Goal: Transaction & Acquisition: Purchase product/service

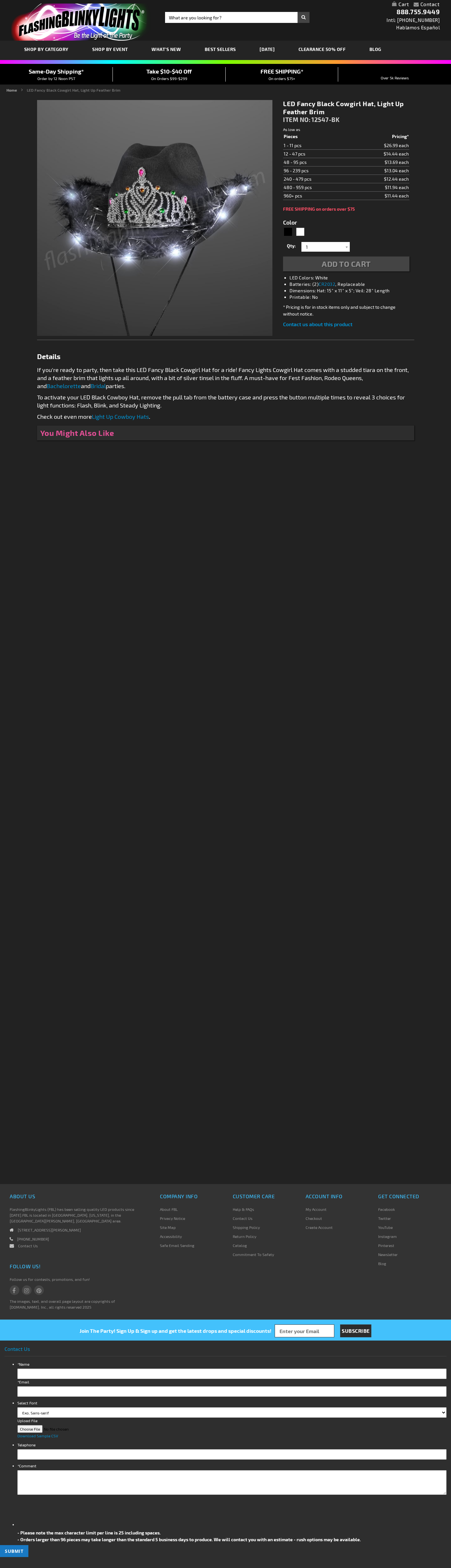
type input "5631"
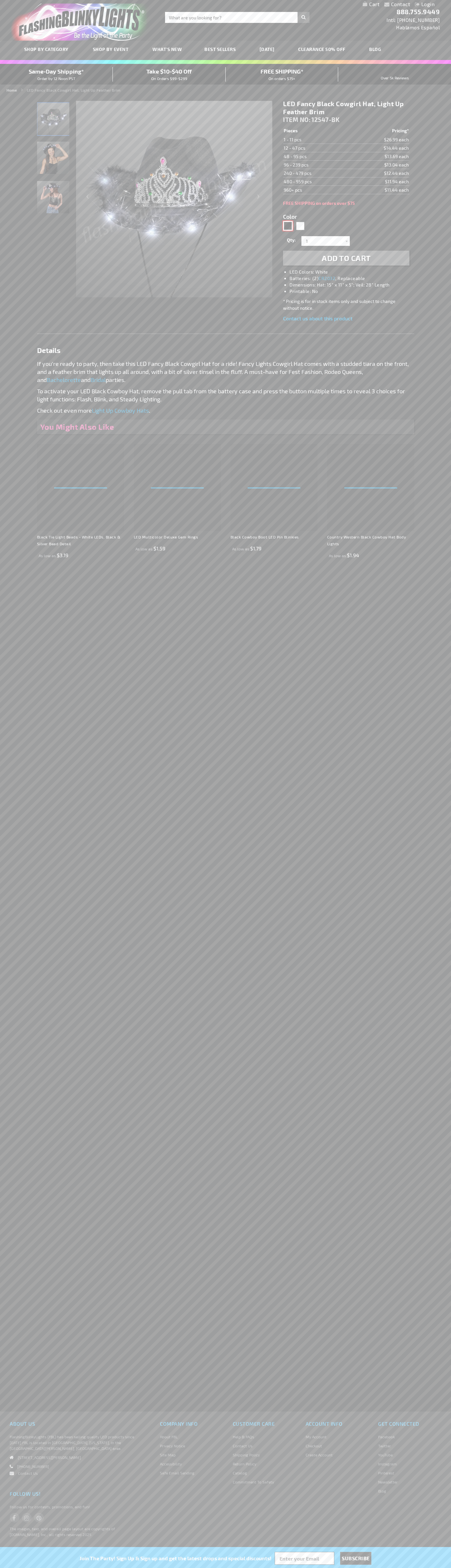
click at [288, 226] on div "Black" at bounding box center [288, 226] width 10 height 10
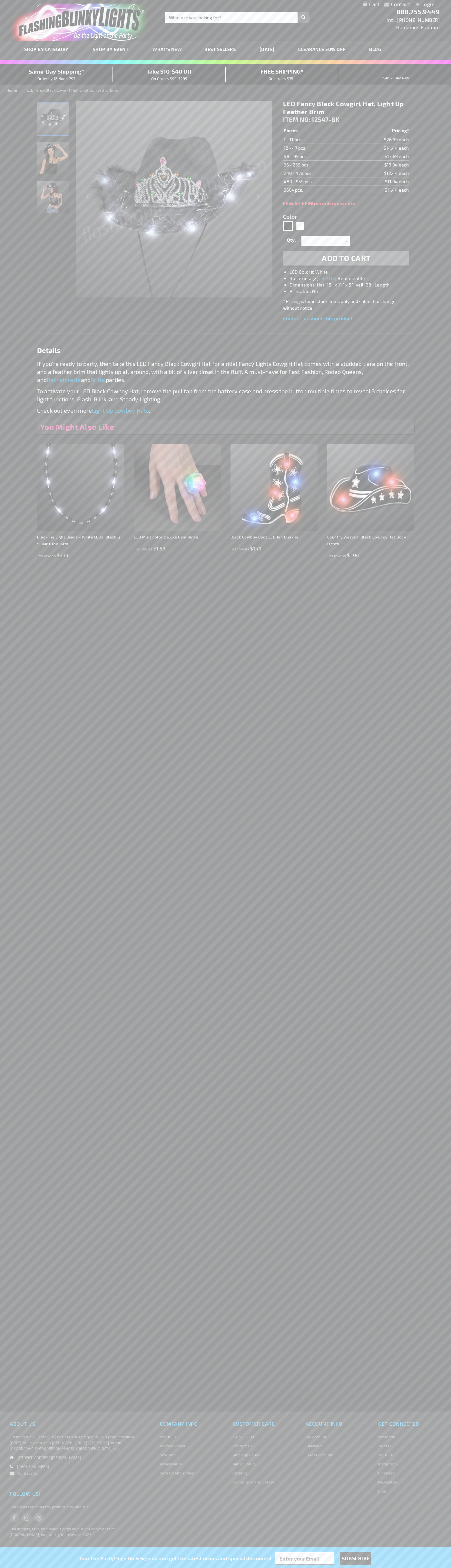
click at [346, 258] on span "Add to Cart" at bounding box center [346, 258] width 49 height 9
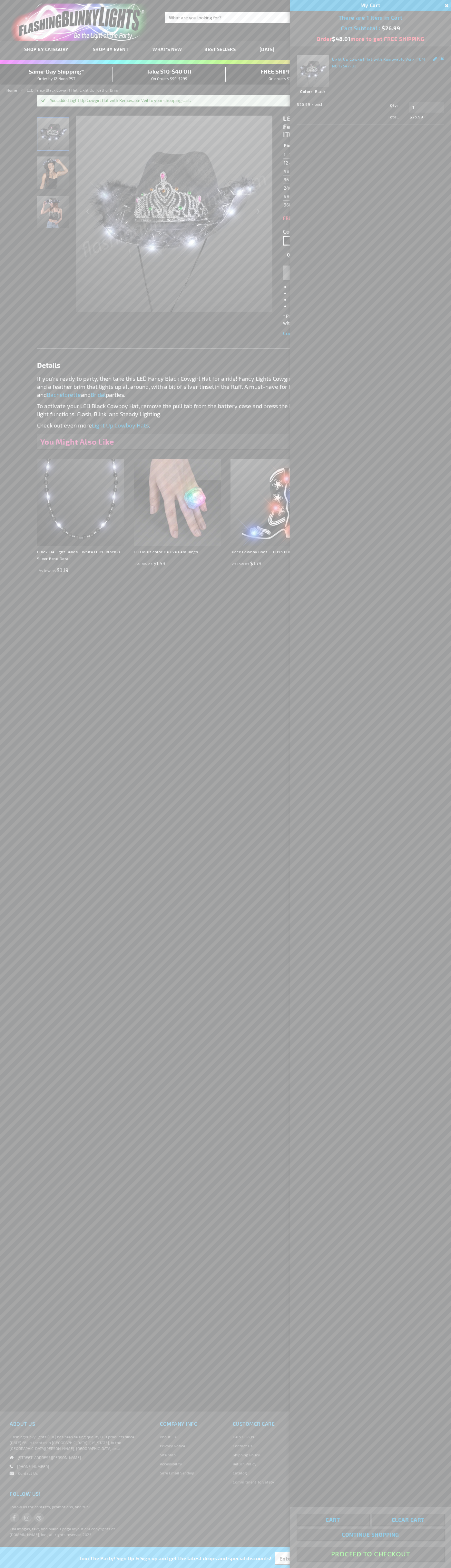
click at [371, 1554] on button "Proceed To Checkout" at bounding box center [371, 1553] width 148 height 15
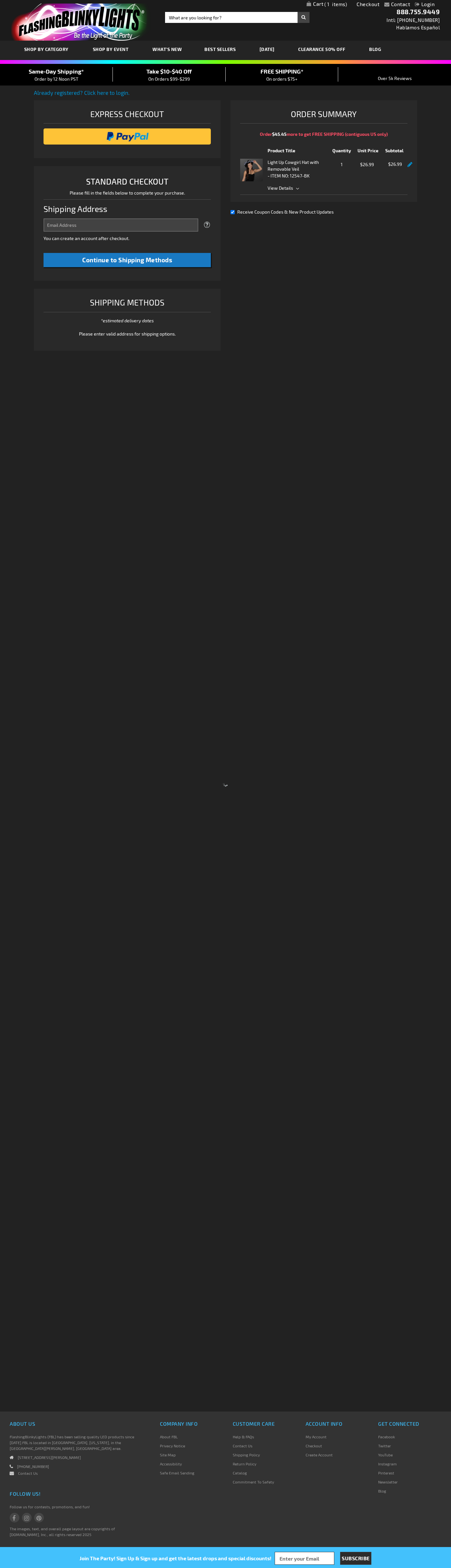
select select "US"
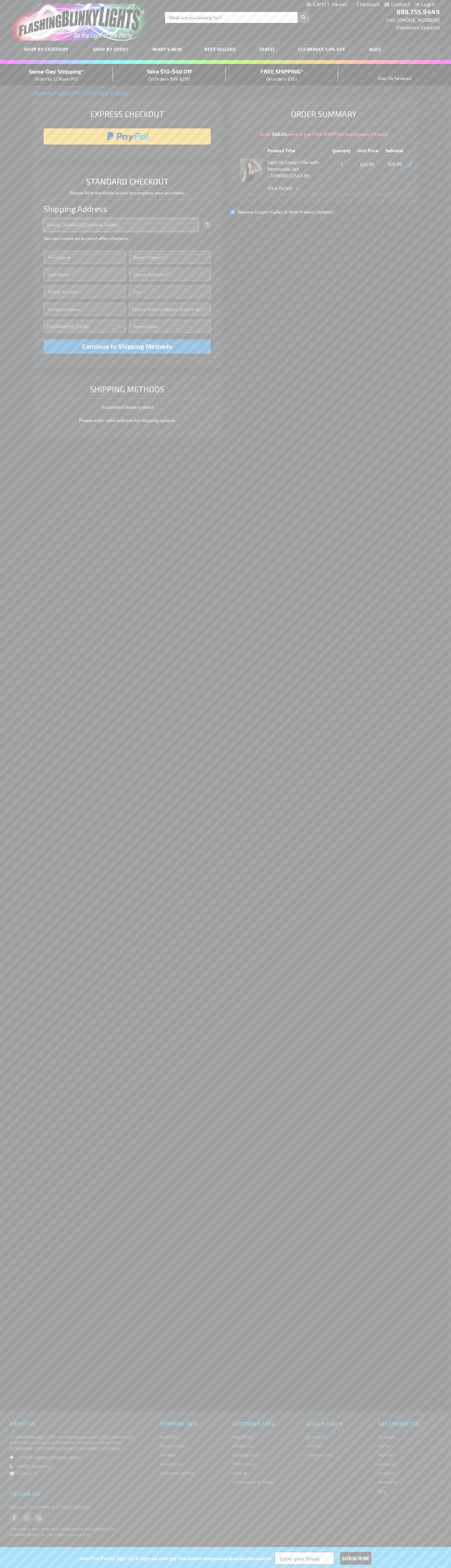
type input "johnsmith005@storebotmail.joonix.net"
type input "John"
type input "76 Ninth Avenue"
type input "First floor"
type input "new york"
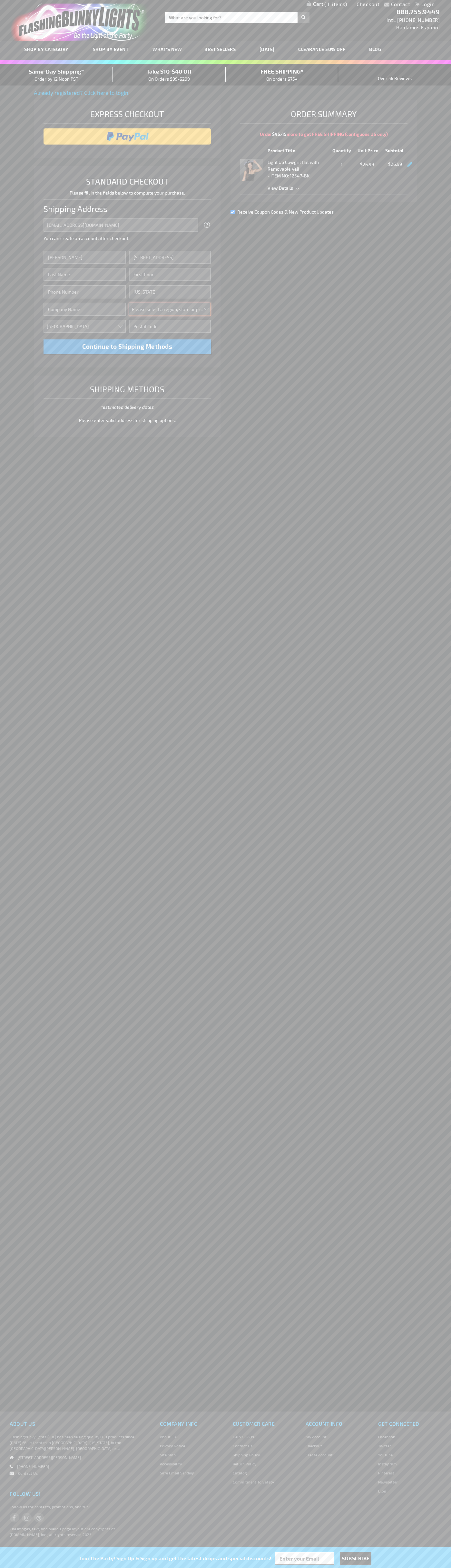
select select "43"
type input "10011"
type input "Smith"
type input "6502530000"
type input "John Smith"
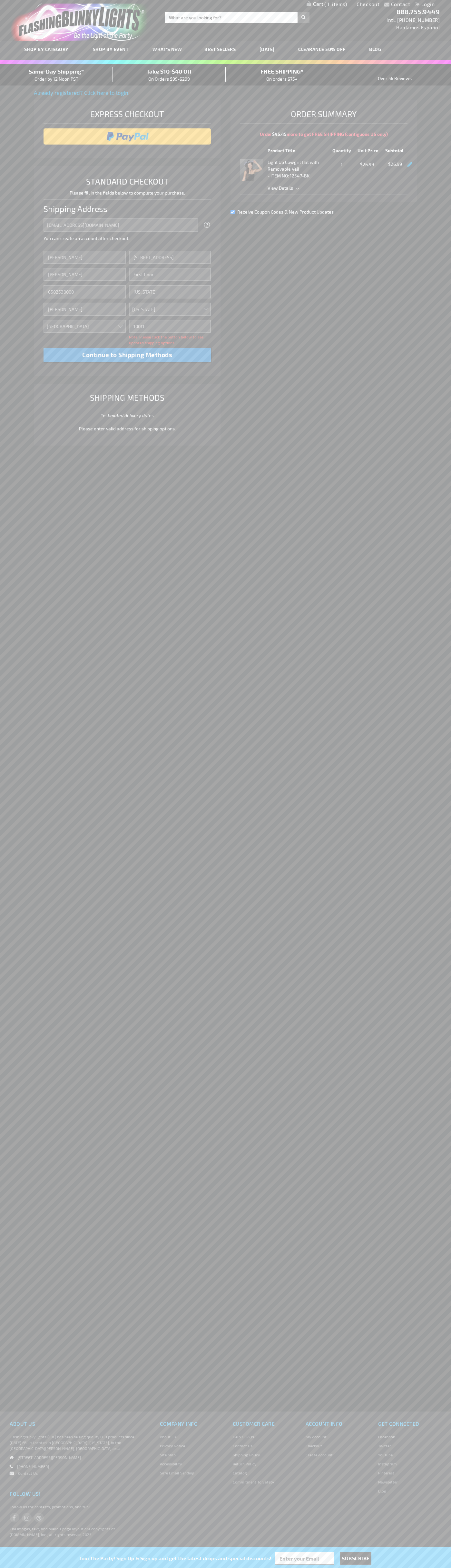
click at [56, 75] on div "Same-Day Shipping* Order by 12 Noon PST" at bounding box center [56, 75] width 113 height 15
click at [127, 137] on input "image" at bounding box center [127, 136] width 161 height 13
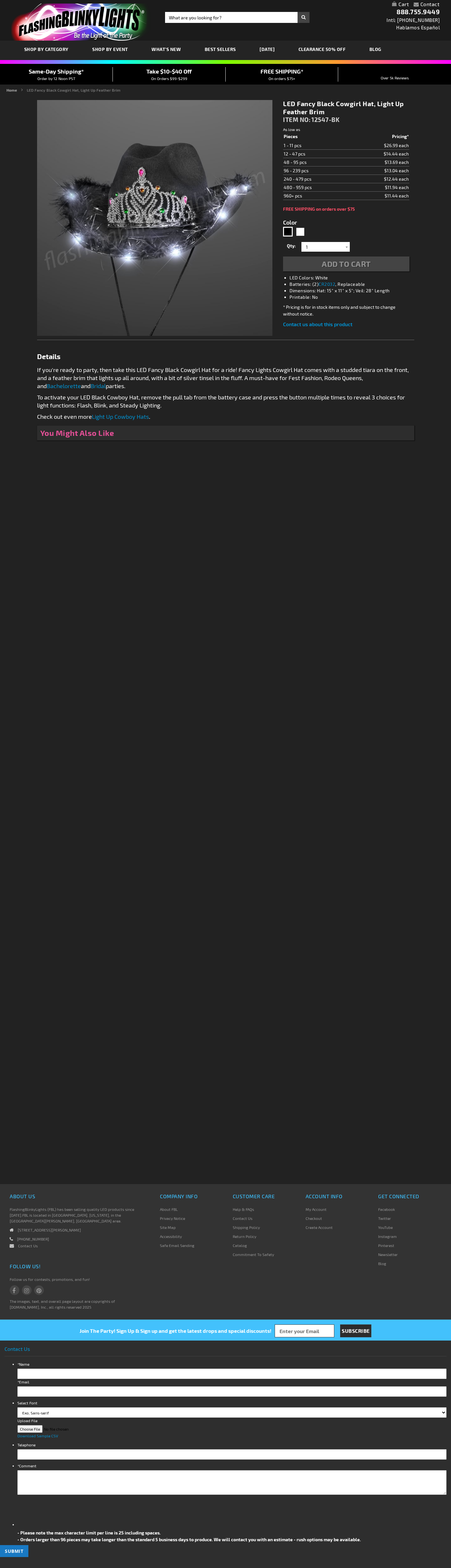
type input "5631"
